Goal: Answer question/provide support: Share knowledge or assist other users

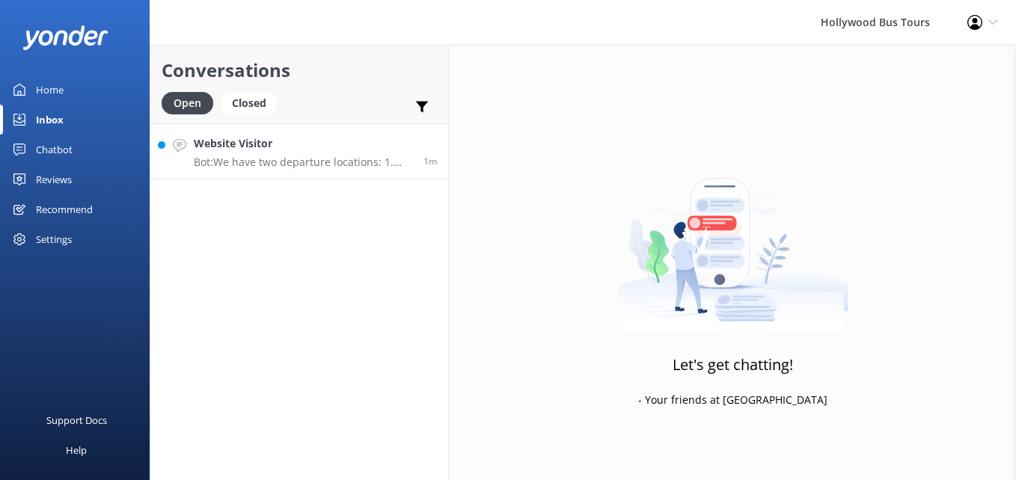
click at [322, 150] on h4 "Website Visitor" at bounding box center [303, 143] width 219 height 16
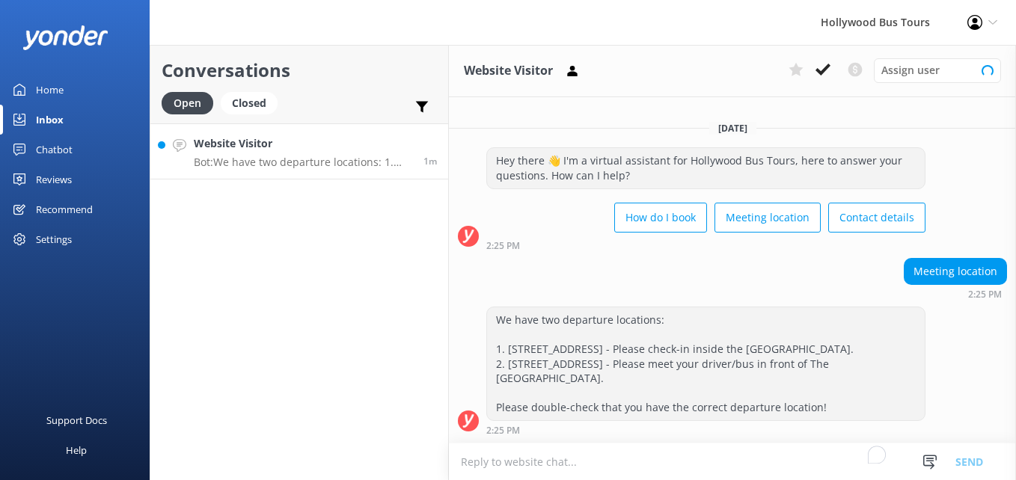
scroll to position [4, 0]
click at [828, 64] on use at bounding box center [823, 70] width 15 height 12
